Goal: Task Accomplishment & Management: Manage account settings

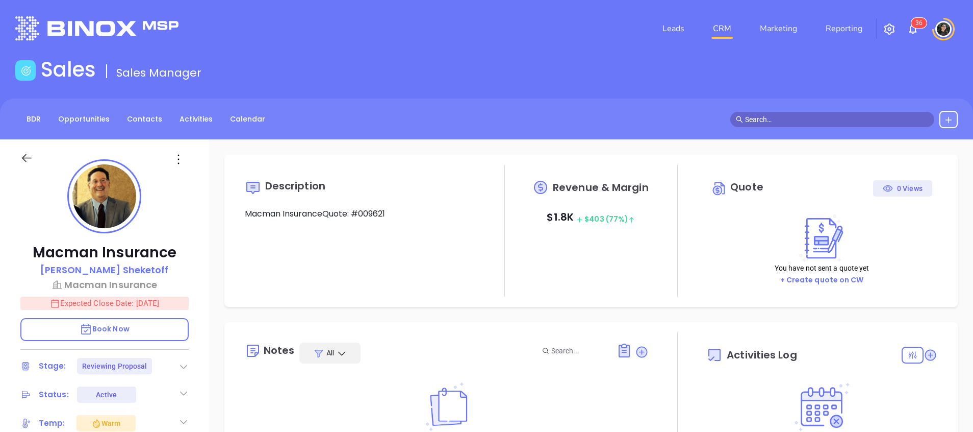
type input "[DATE]"
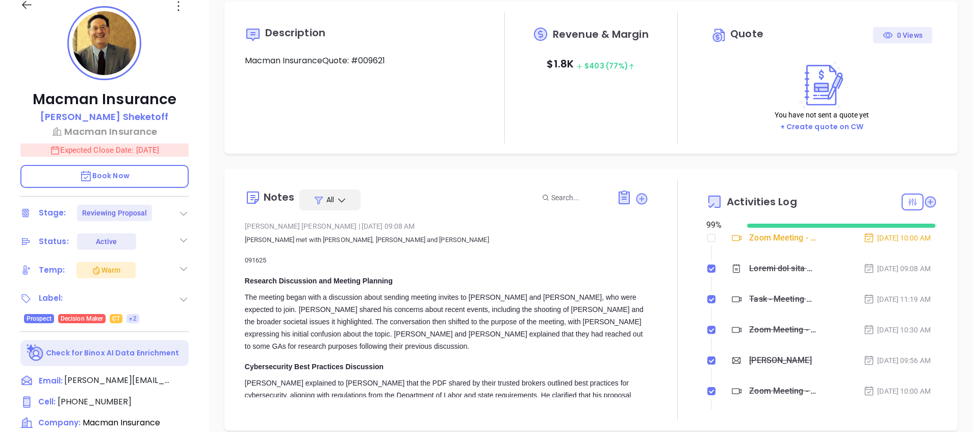
scroll to position [153, 0]
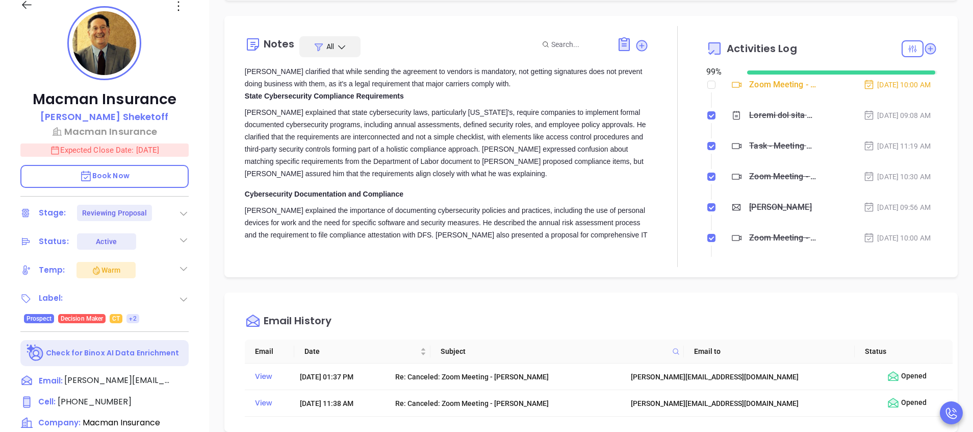
type input "[PERSON_NAME]"
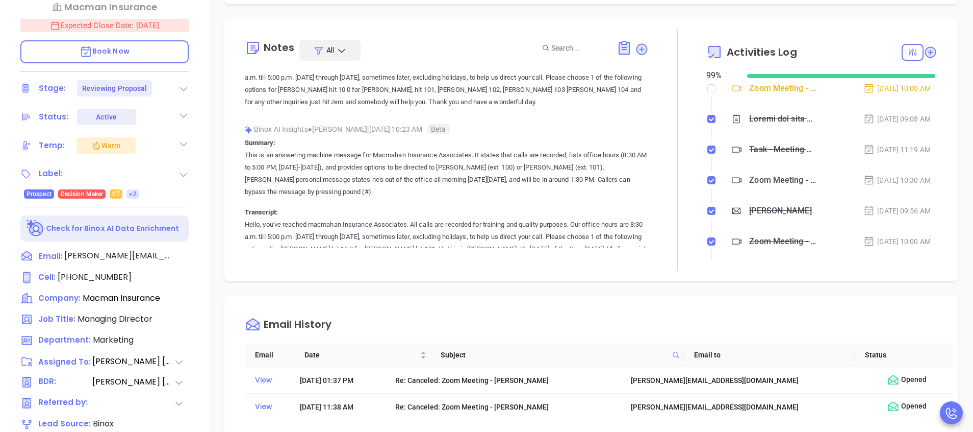
scroll to position [345, 0]
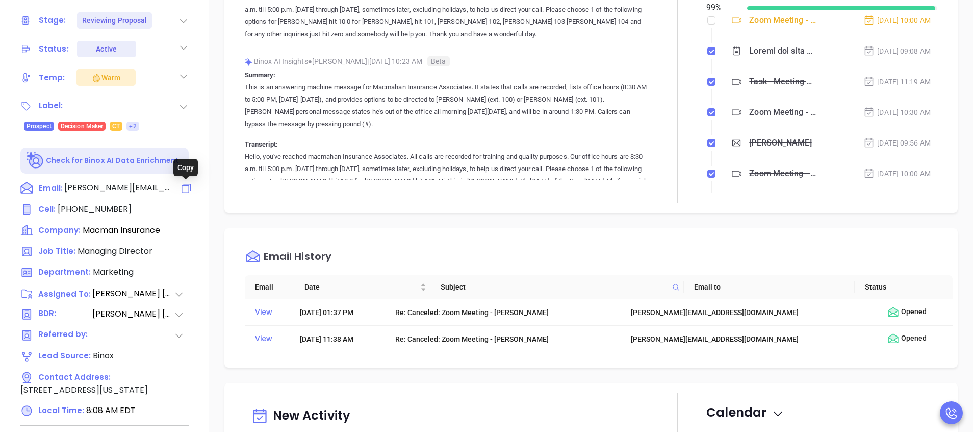
click at [185, 191] on icon at bounding box center [186, 188] width 12 height 12
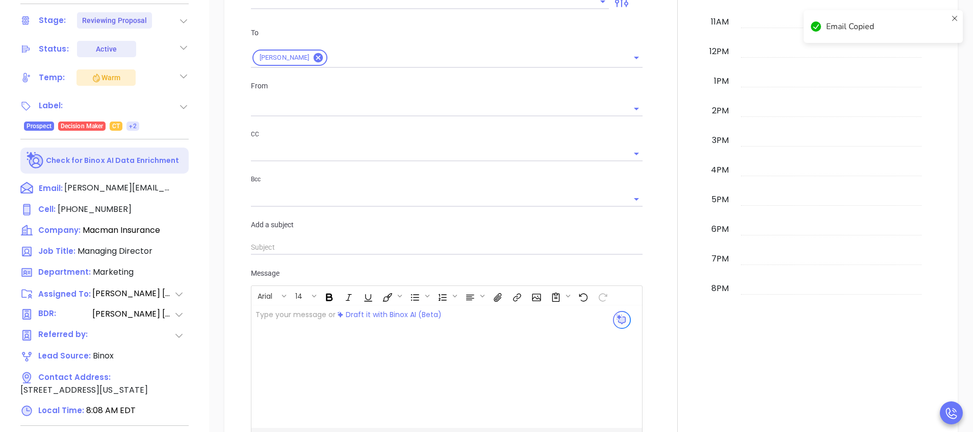
scroll to position [139, 0]
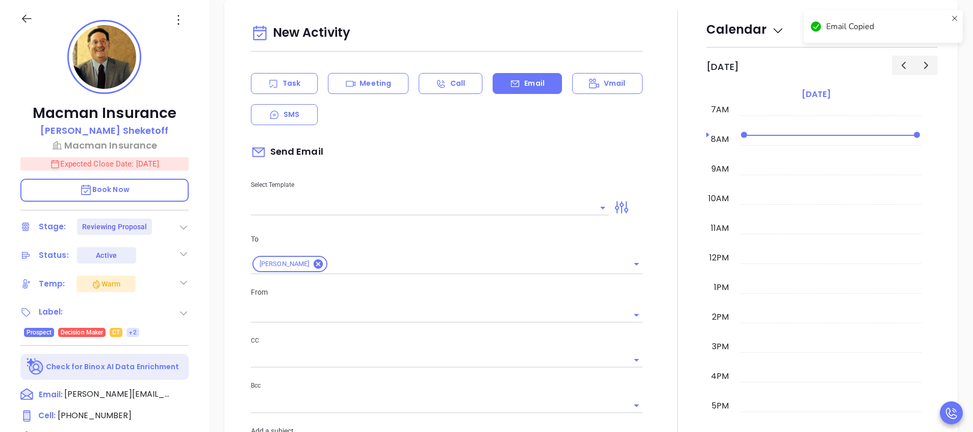
type input "[PERSON_NAME]"
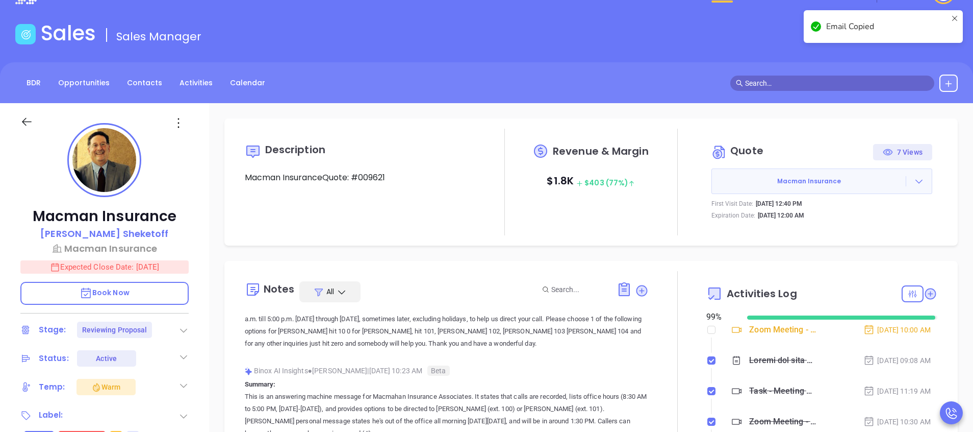
scroll to position [0, 0]
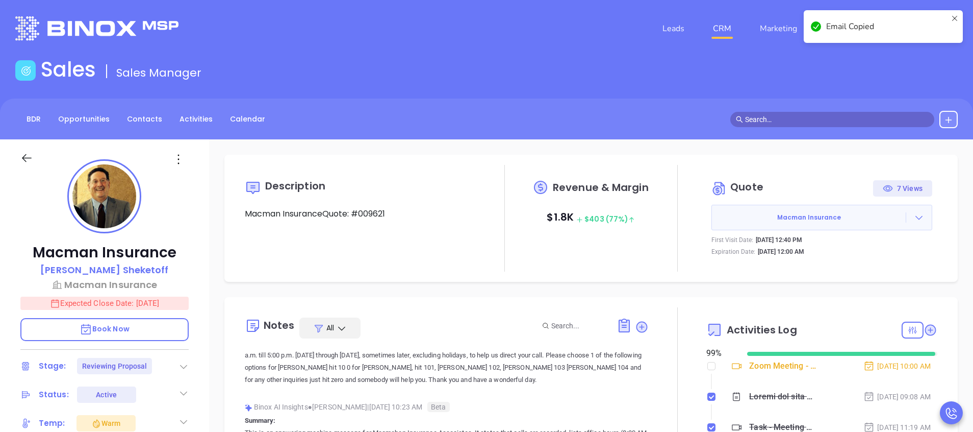
click at [731, 24] on link "CRM" at bounding box center [722, 28] width 27 height 20
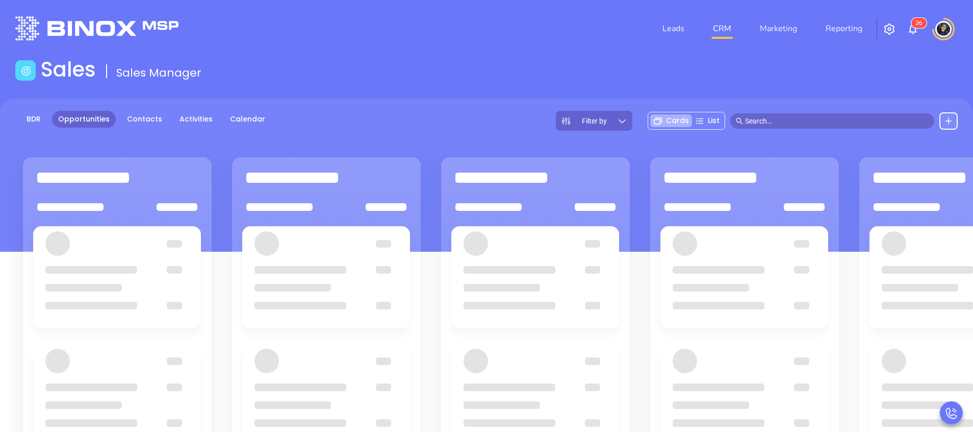
click at [626, 65] on div "Sales Sales Manager" at bounding box center [486, 71] width 955 height 29
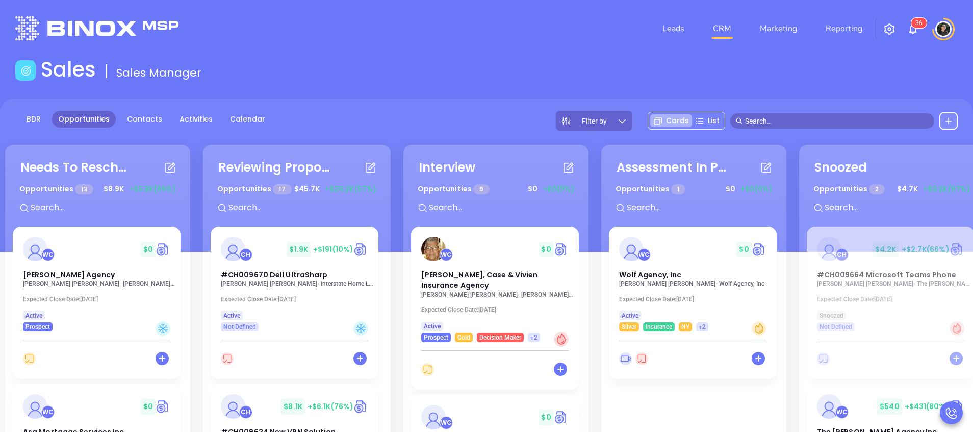
scroll to position [139, 0]
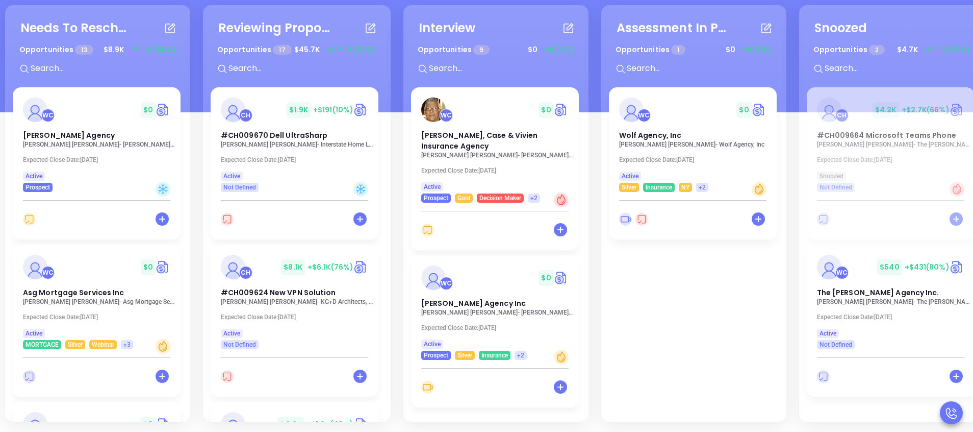
click at [464, 320] on div "Needs To Reschedule Opportunities 13 $ 8.9K +$5.8K (66%) + WC $ 0 [PERSON_NAME]…" at bounding box center [486, 271] width 973 height 319
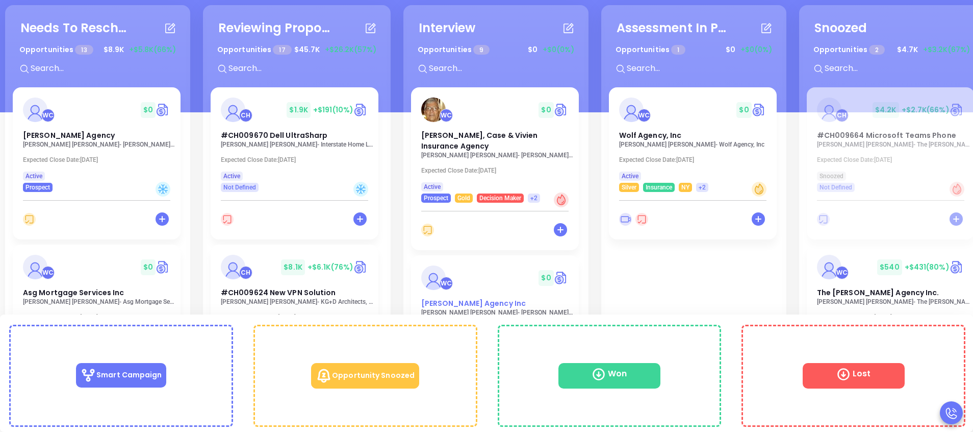
click at [462, 300] on span "[PERSON_NAME] Agency Inc" at bounding box center [473, 303] width 105 height 10
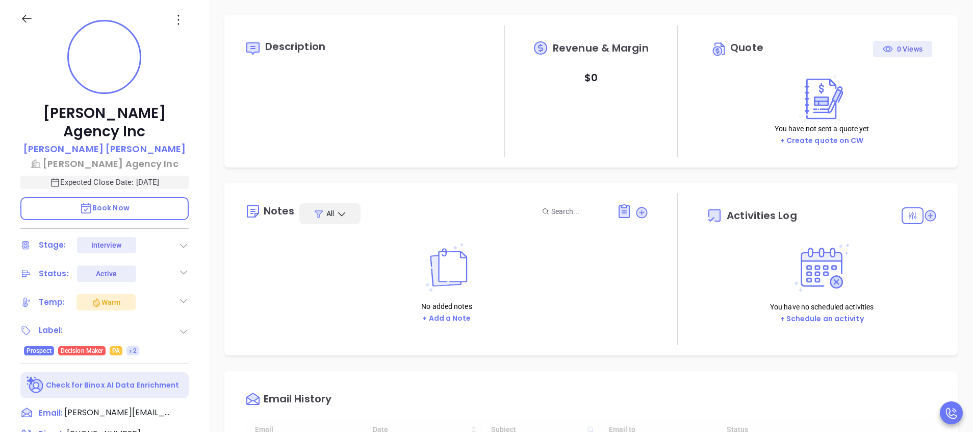
type input "[DATE]"
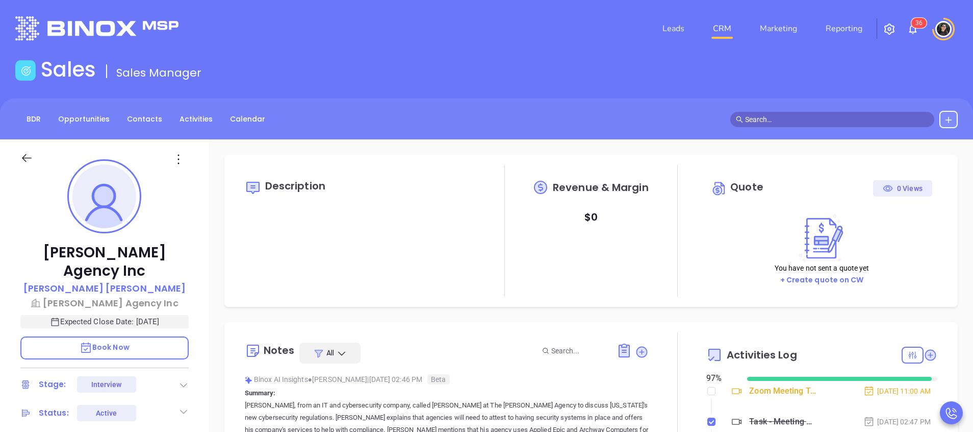
type input "[PERSON_NAME]"
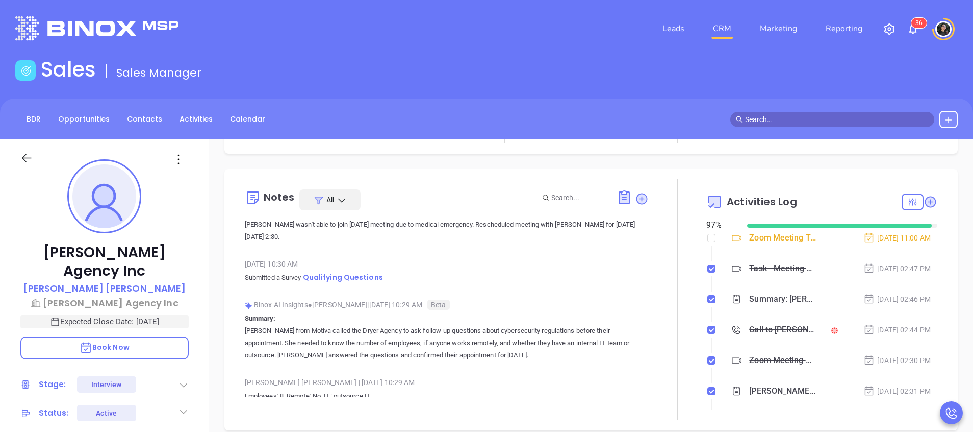
scroll to position [153, 0]
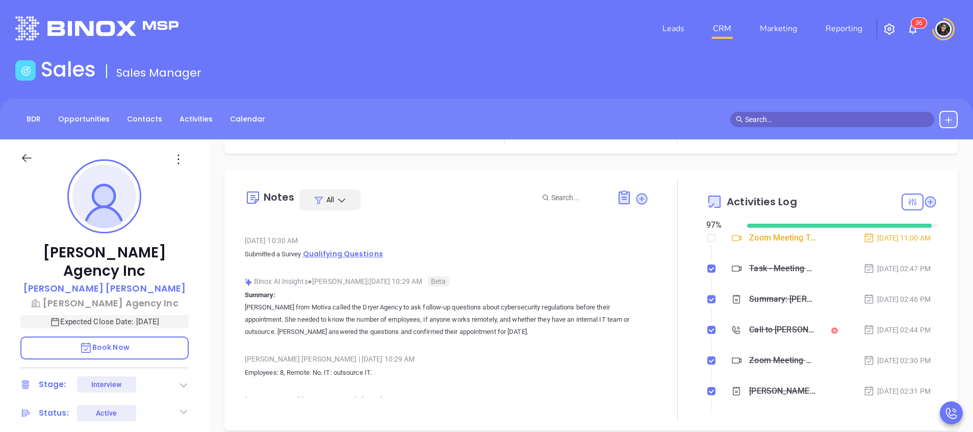
click at [349, 252] on span "Qualifying Questions" at bounding box center [343, 253] width 80 height 10
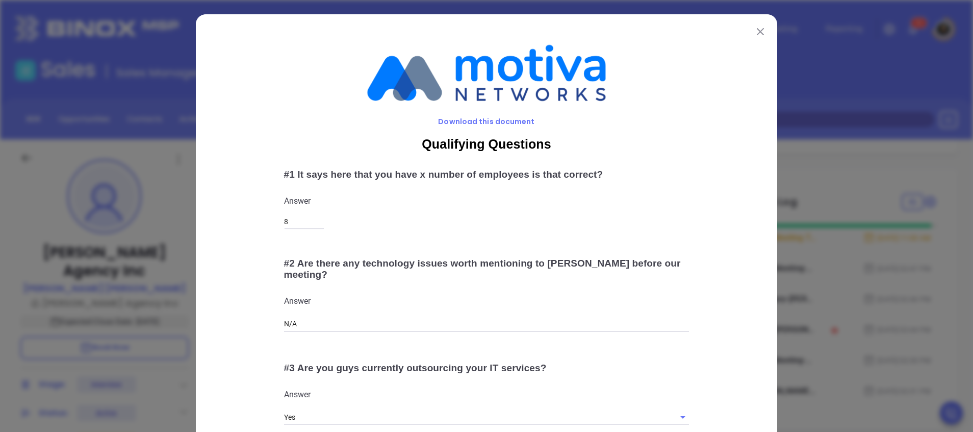
drag, startPoint x: 754, startPoint y: 28, endPoint x: 715, endPoint y: 45, distance: 43.2
click at [757, 28] on img at bounding box center [760, 31] width 7 height 7
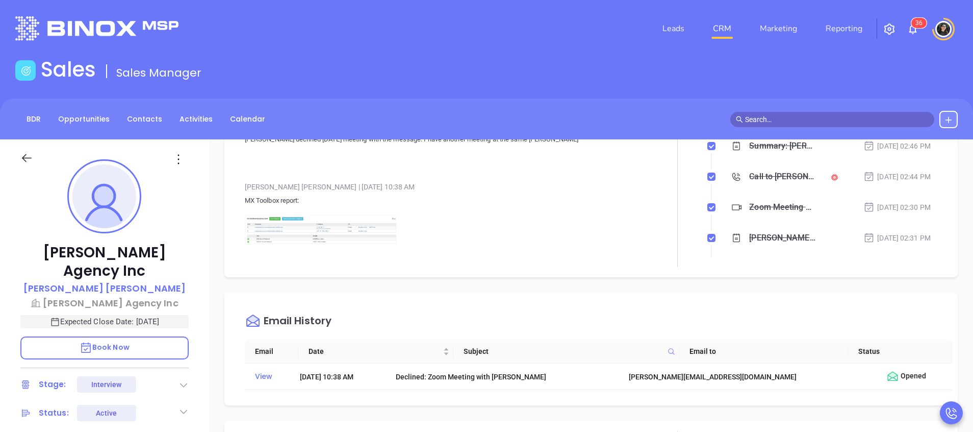
scroll to position [2525, 0]
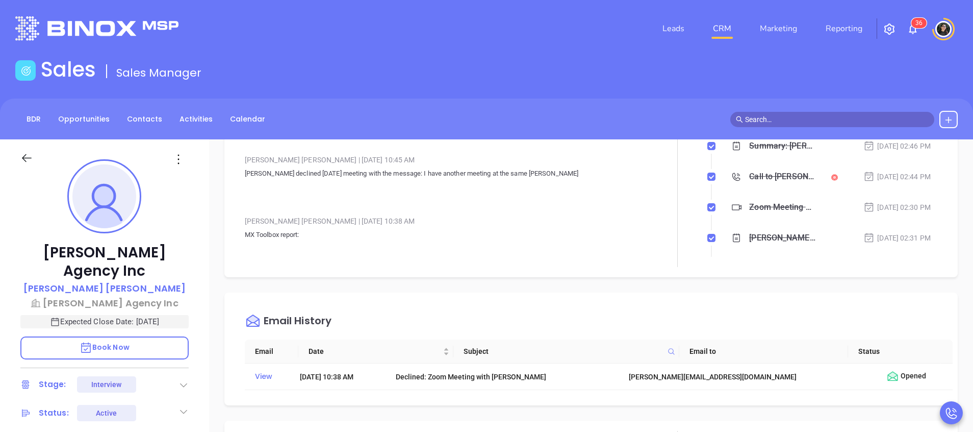
click at [307, 249] on img at bounding box center [321, 272] width 153 height 47
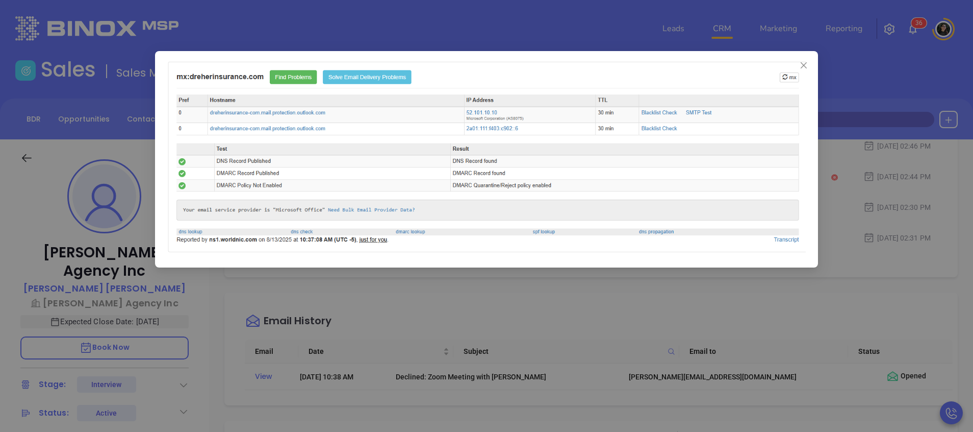
click at [785, 155] on img at bounding box center [486, 159] width 639 height 196
click at [888, 145] on div at bounding box center [486, 216] width 973 height 432
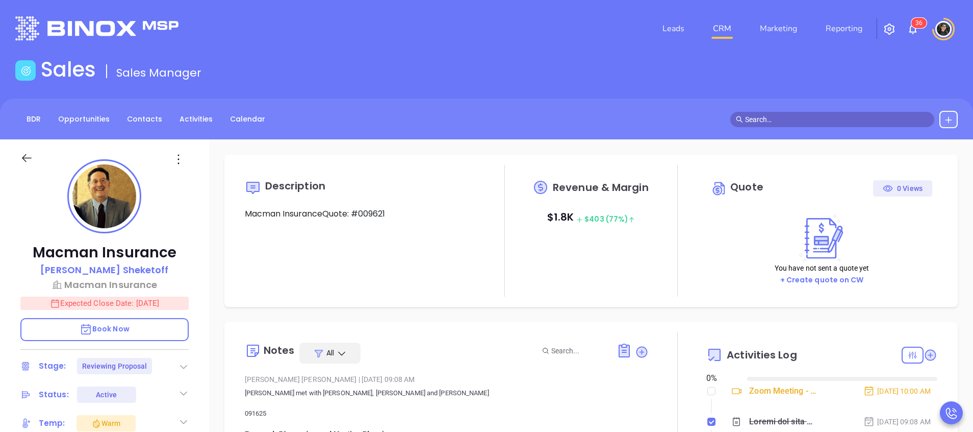
type input "[DATE]"
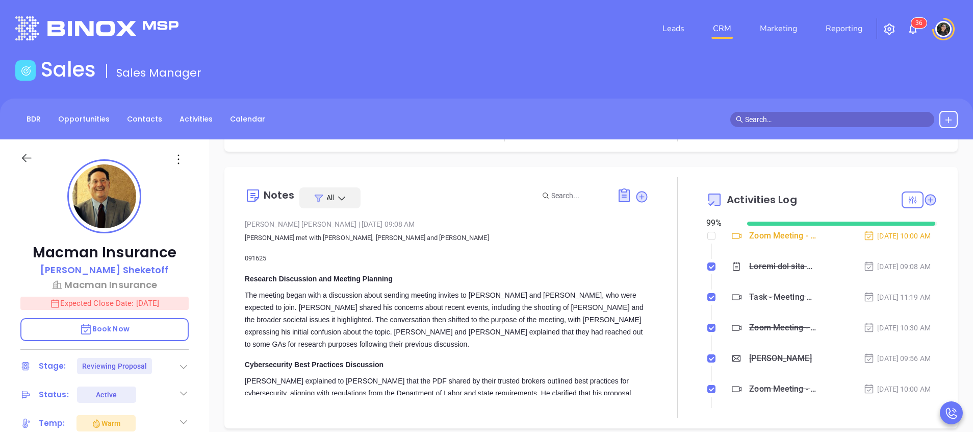
scroll to position [153, 0]
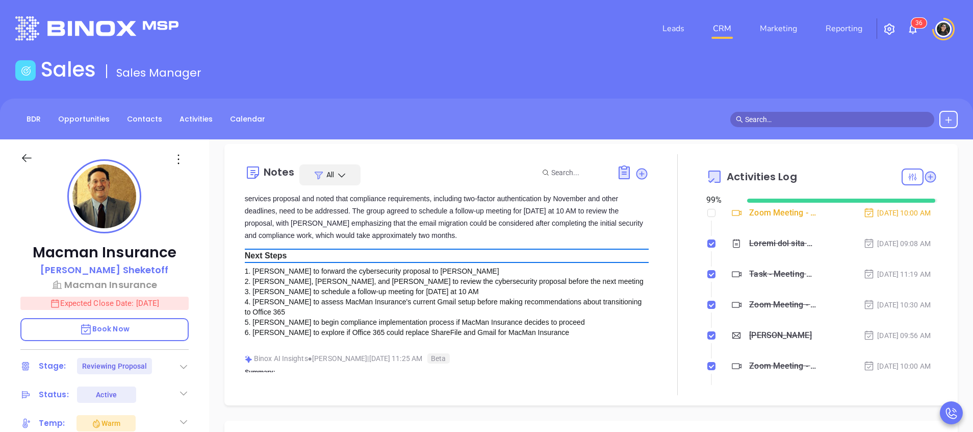
type input "[PERSON_NAME]"
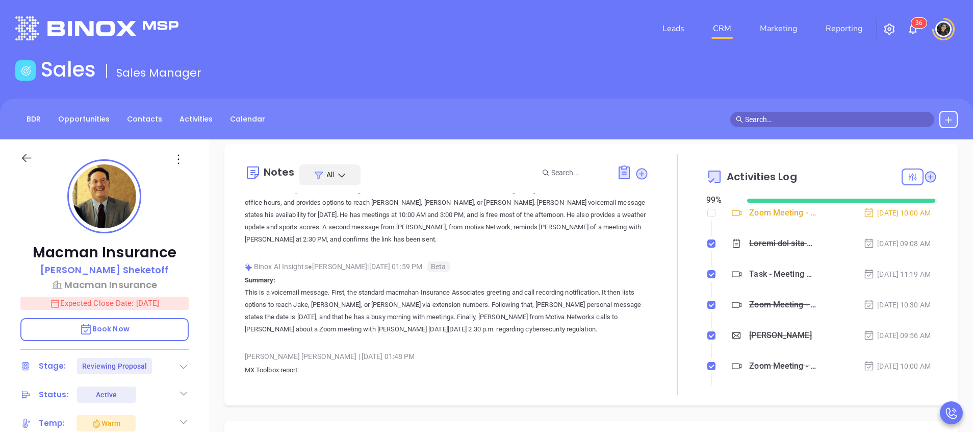
scroll to position [1913, 0]
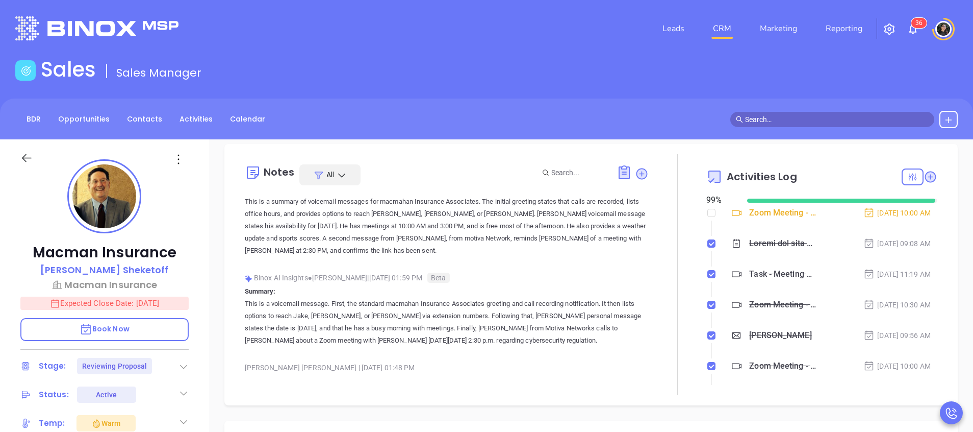
click at [286, 395] on img at bounding box center [321, 423] width 153 height 57
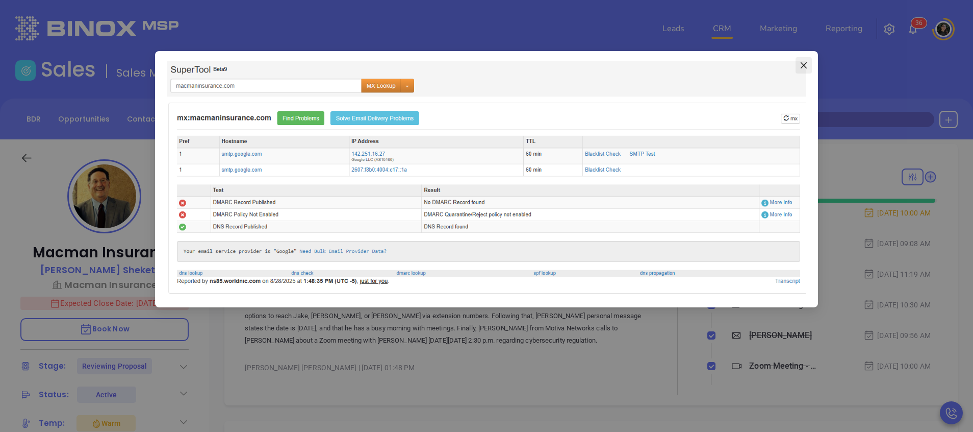
drag, startPoint x: 486, startPoint y: 161, endPoint x: 807, endPoint y: 57, distance: 337.4
click at [807, 57] on div at bounding box center [486, 179] width 663 height 256
click at [807, 60] on button "Close" at bounding box center [804, 65] width 16 height 16
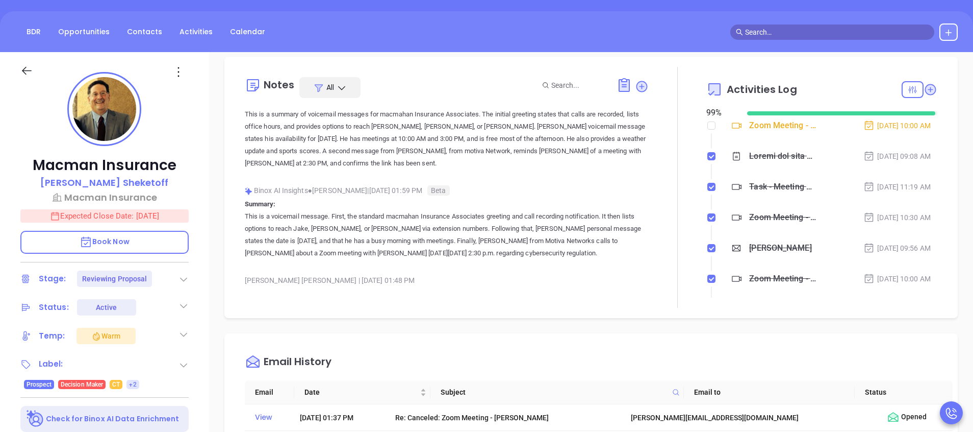
scroll to position [153, 0]
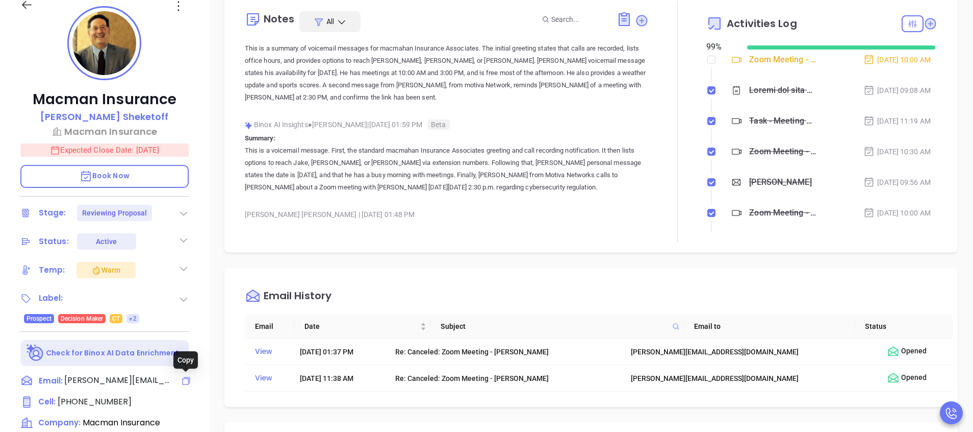
drag, startPoint x: 186, startPoint y: 379, endPoint x: 697, endPoint y: 13, distance: 628.6
click at [186, 377] on icon at bounding box center [186, 381] width 10 height 10
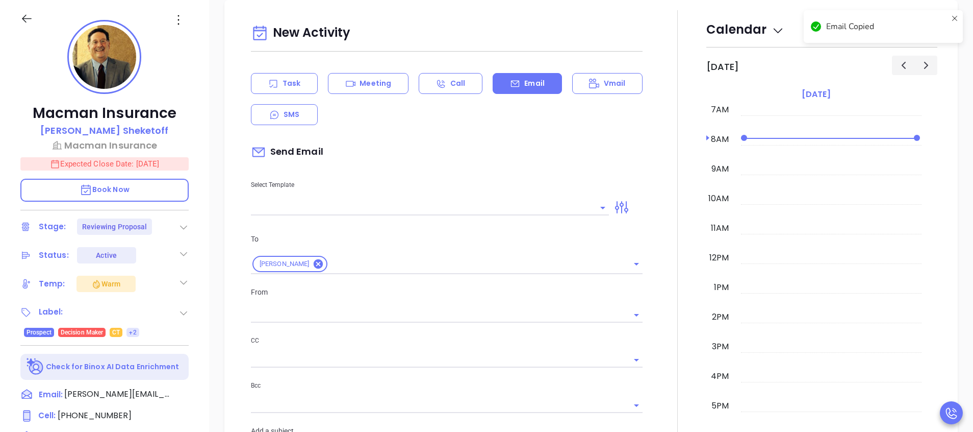
type input "[PERSON_NAME]"
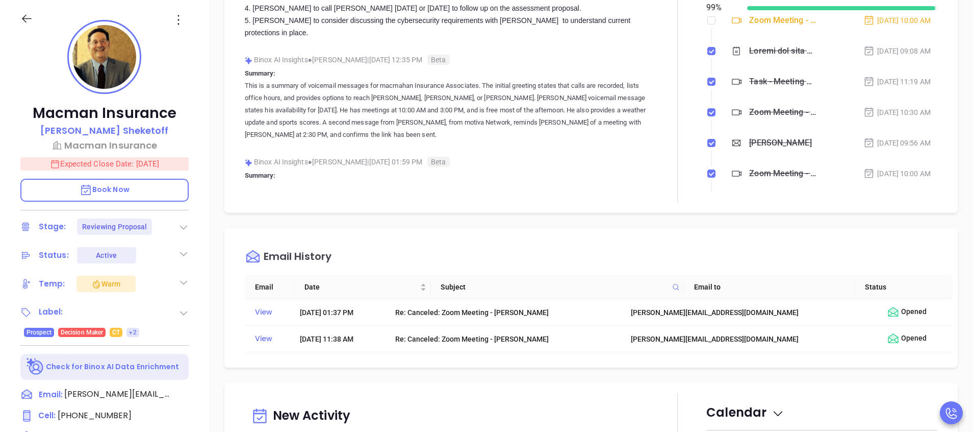
scroll to position [1913, 0]
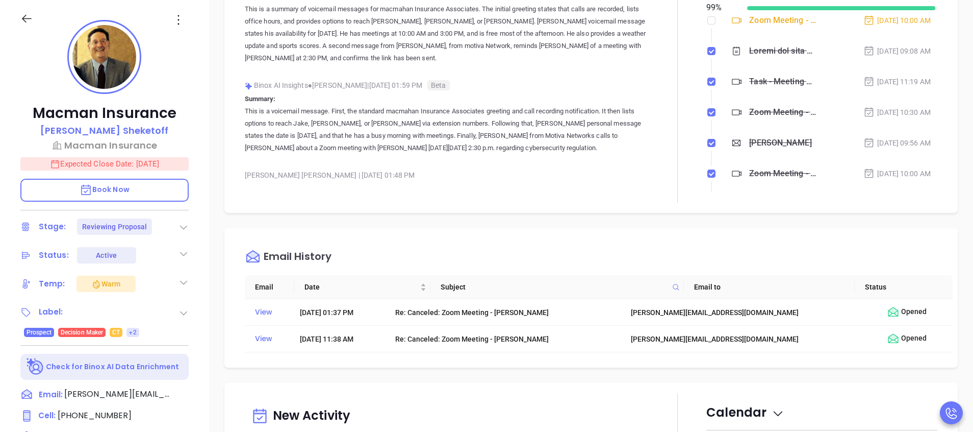
click at [319, 203] on img at bounding box center [321, 231] width 153 height 57
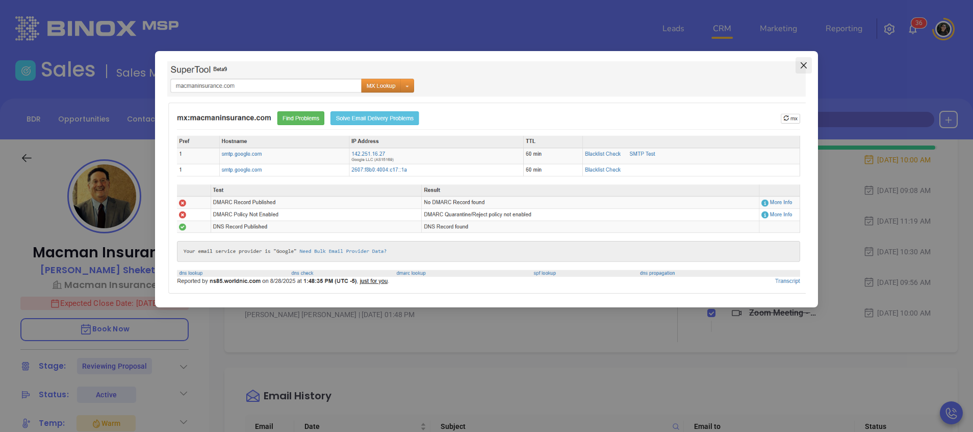
click at [804, 71] on button "Close" at bounding box center [804, 65] width 16 height 16
